Goal: Task Accomplishment & Management: Manage account settings

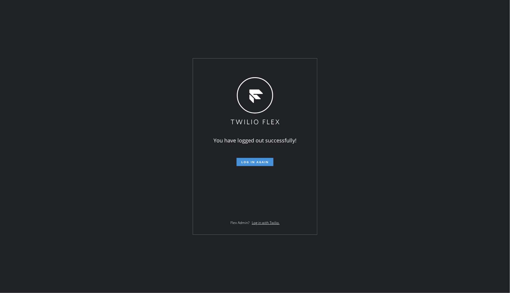
click at [261, 162] on span "Log in again" at bounding box center [254, 162] width 27 height 4
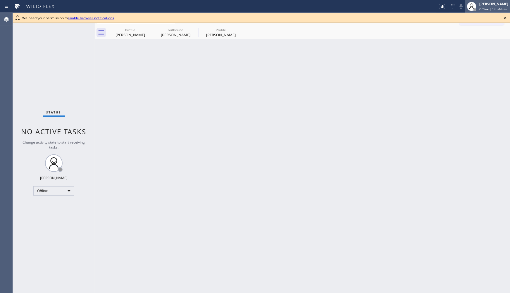
click at [459, 11] on div "[PERSON_NAME] Offline | 14h 44min" at bounding box center [494, 6] width 32 height 10
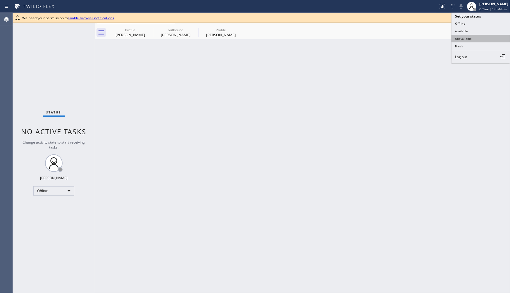
click at [459, 39] on button "Unavailable" at bounding box center [480, 39] width 58 height 8
click at [373, 146] on div "Back to Dashboard Change Sender ID Customers Technicians Select a contact Outbo…" at bounding box center [302, 153] width 415 height 280
click at [459, 18] on icon at bounding box center [505, 17] width 7 height 7
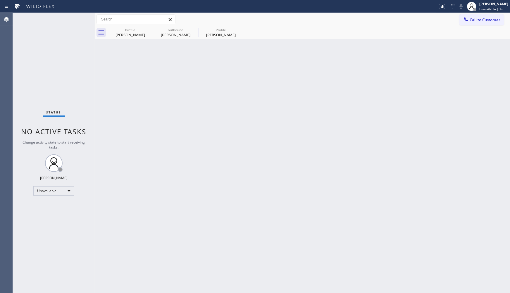
click at [367, 77] on div "Back to Dashboard Change Sender ID Customers Technicians Select a contact Outbo…" at bounding box center [302, 153] width 415 height 280
